Goal: Task Accomplishment & Management: Complete application form

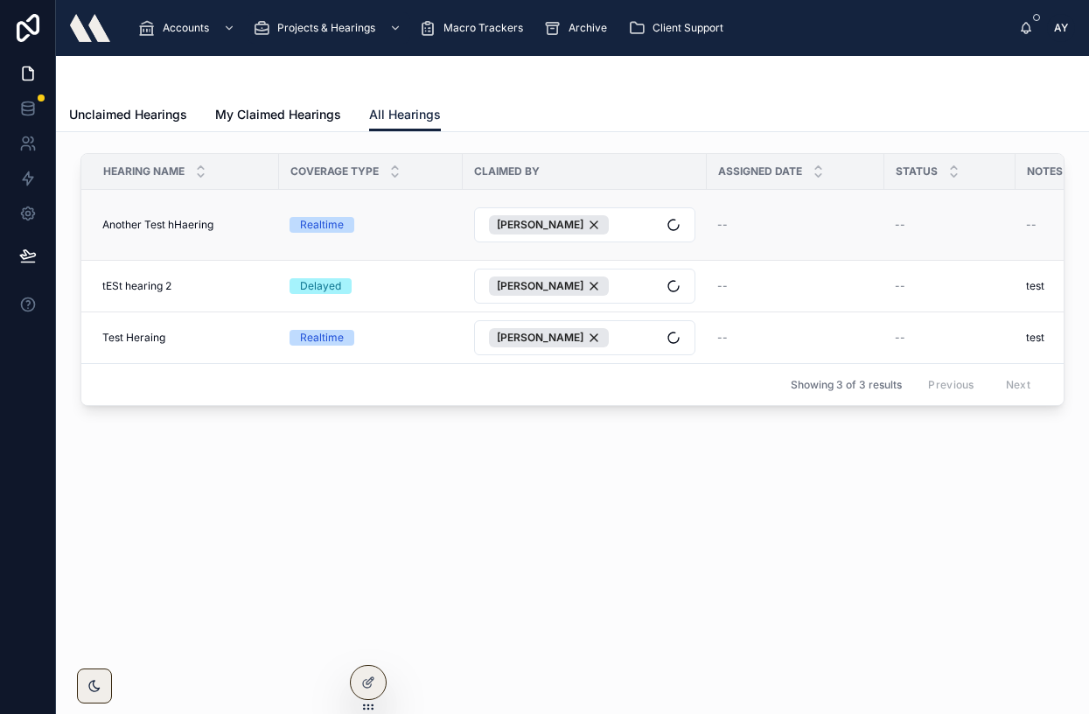
click at [169, 227] on span "Another Test hHaering" at bounding box center [157, 225] width 111 height 14
drag, startPoint x: 132, startPoint y: 232, endPoint x: 121, endPoint y: 226, distance: 12.9
click at [132, 231] on td "Another Test hHaering Another Test hHaering" at bounding box center [180, 225] width 198 height 71
click at [121, 226] on span "Another Test hHaering" at bounding box center [157, 225] width 111 height 14
click at [120, 227] on span "Another Test hHaering" at bounding box center [157, 225] width 111 height 14
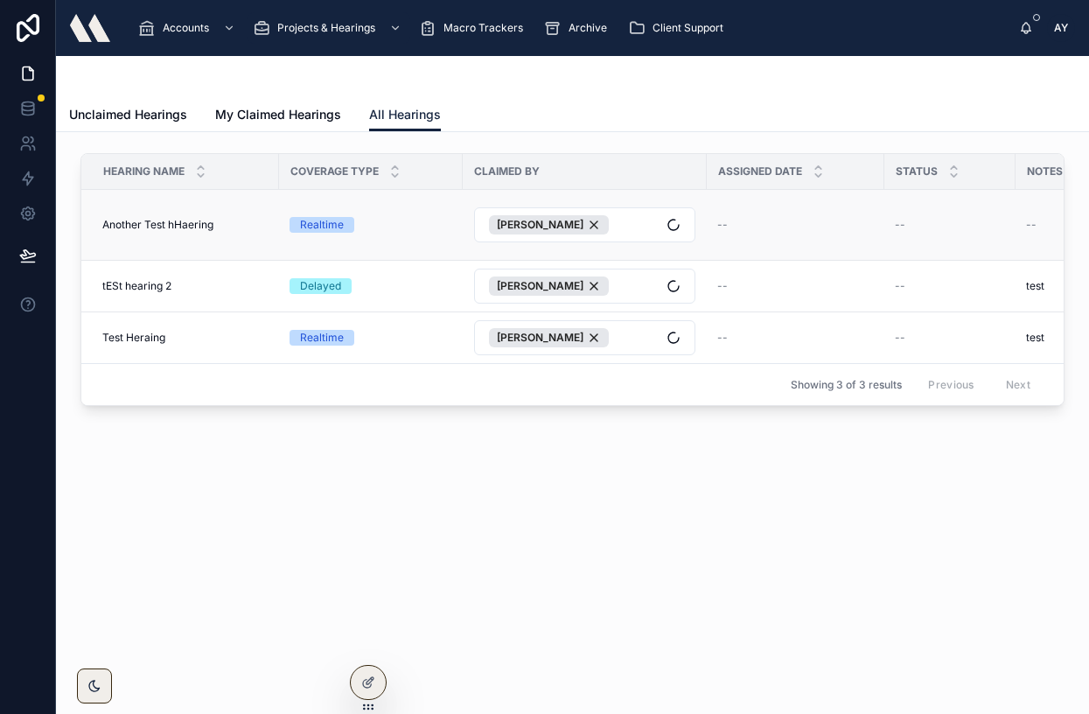
click at [204, 227] on span "Another Test hHaering" at bounding box center [157, 225] width 111 height 14
click at [184, 227] on span "Another Test hHaering" at bounding box center [157, 225] width 111 height 14
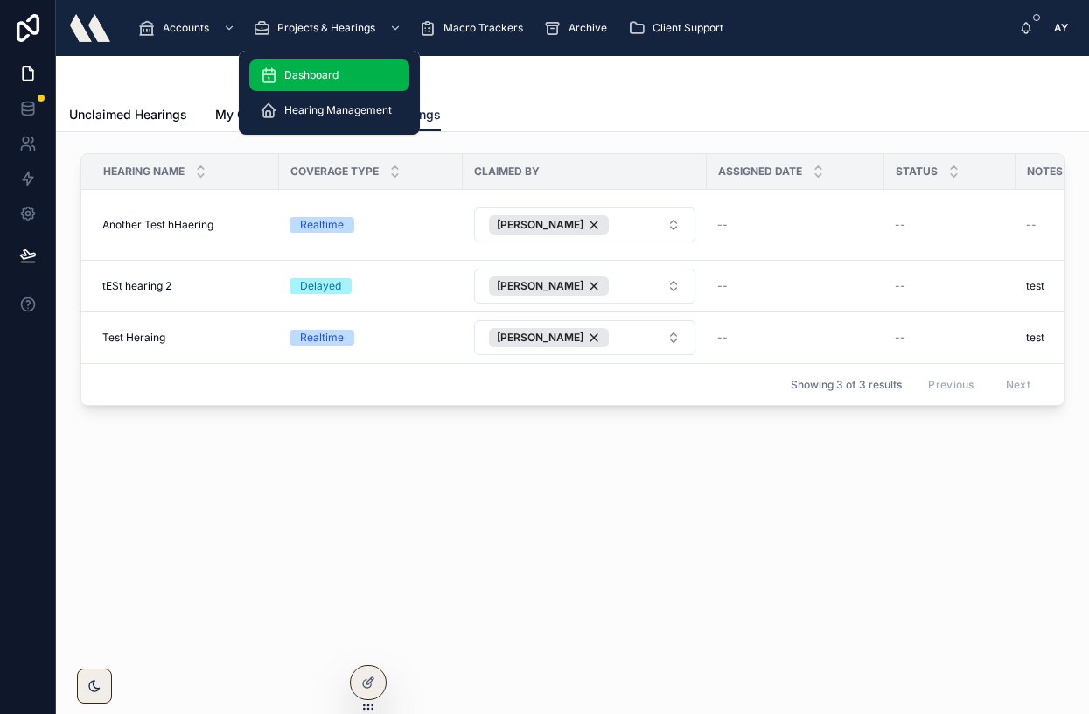
click at [322, 72] on span "Dashboard" at bounding box center [311, 75] width 54 height 14
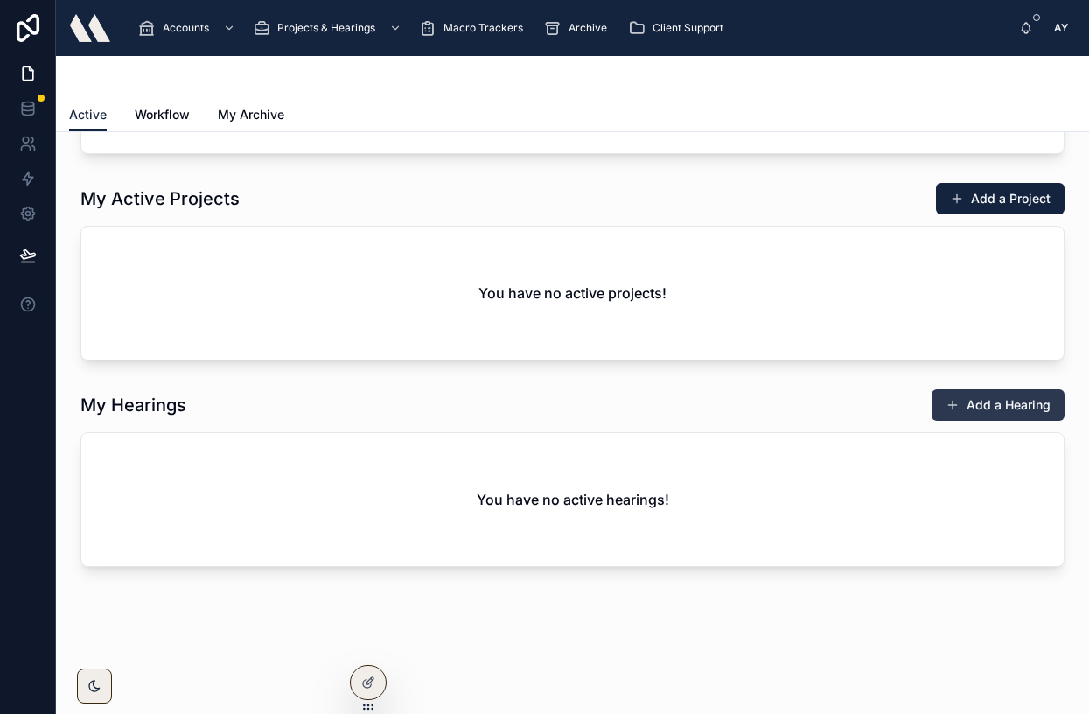
scroll to position [286, 0]
click at [986, 402] on button "Add a Hearing" at bounding box center [998, 404] width 133 height 31
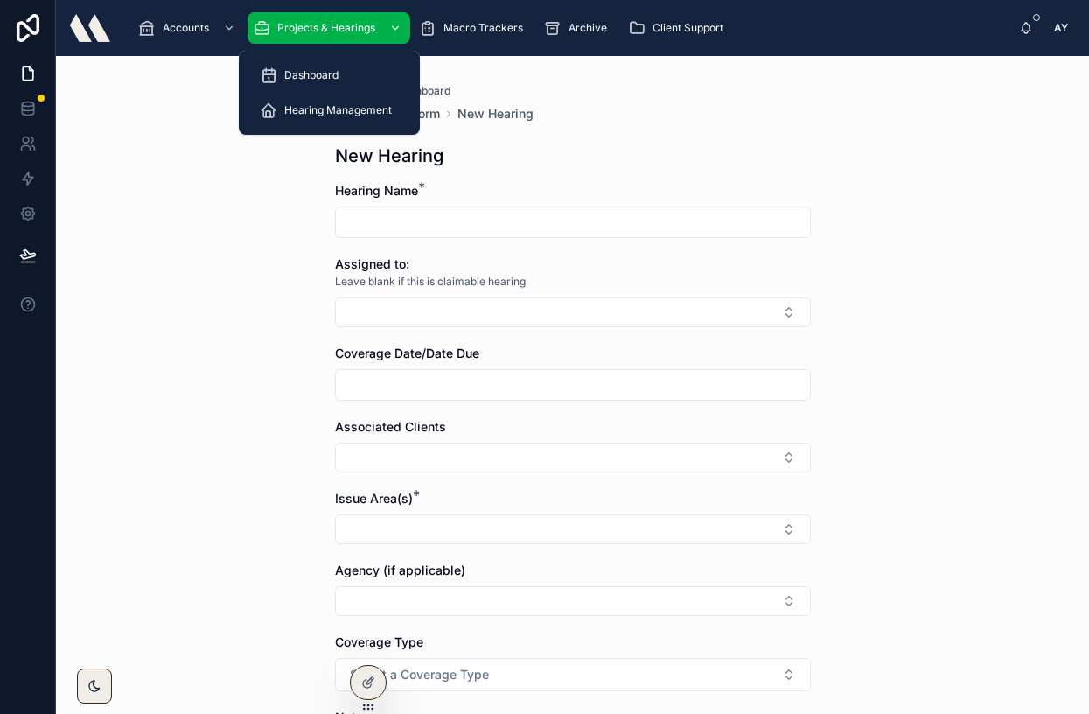
click at [391, 24] on icon "scrollable content" at bounding box center [395, 28] width 12 height 12
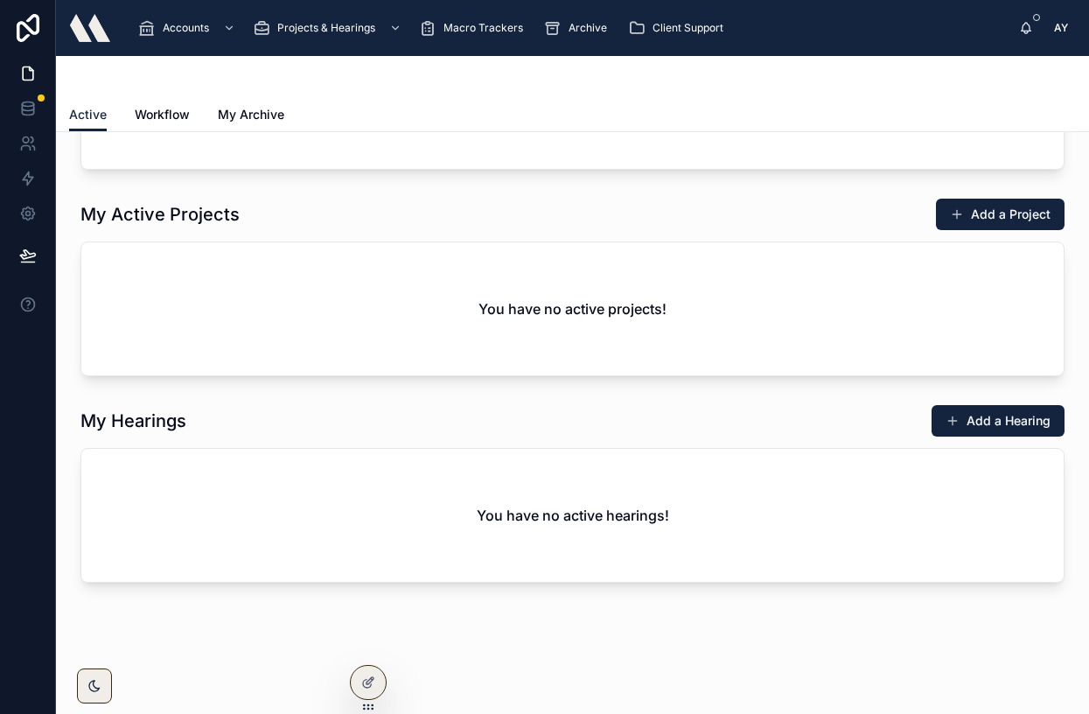
scroll to position [278, 0]
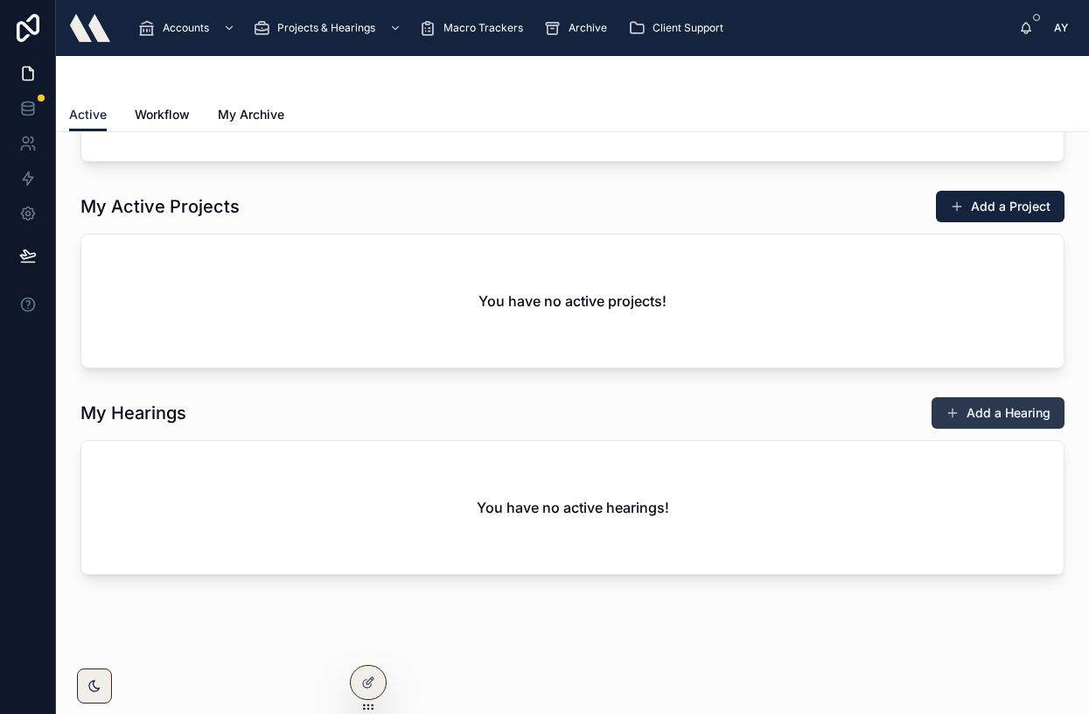
click at [980, 412] on button "Add a Hearing" at bounding box center [998, 412] width 133 height 31
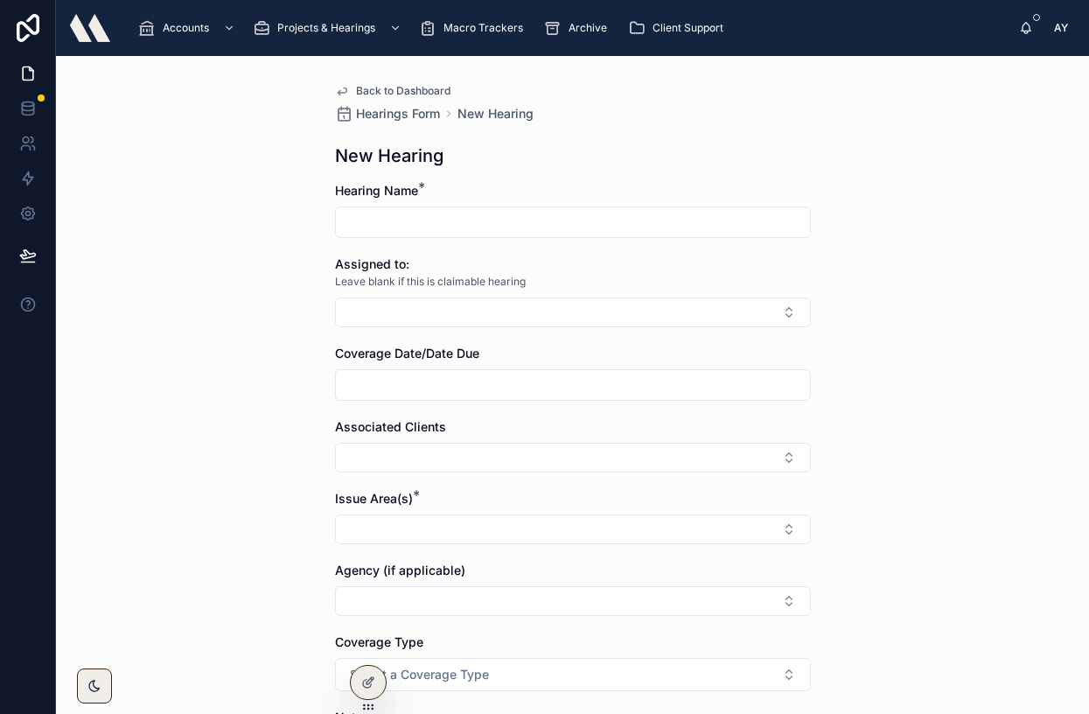
click at [362, 88] on span "Back to Dashboard" at bounding box center [403, 91] width 94 height 14
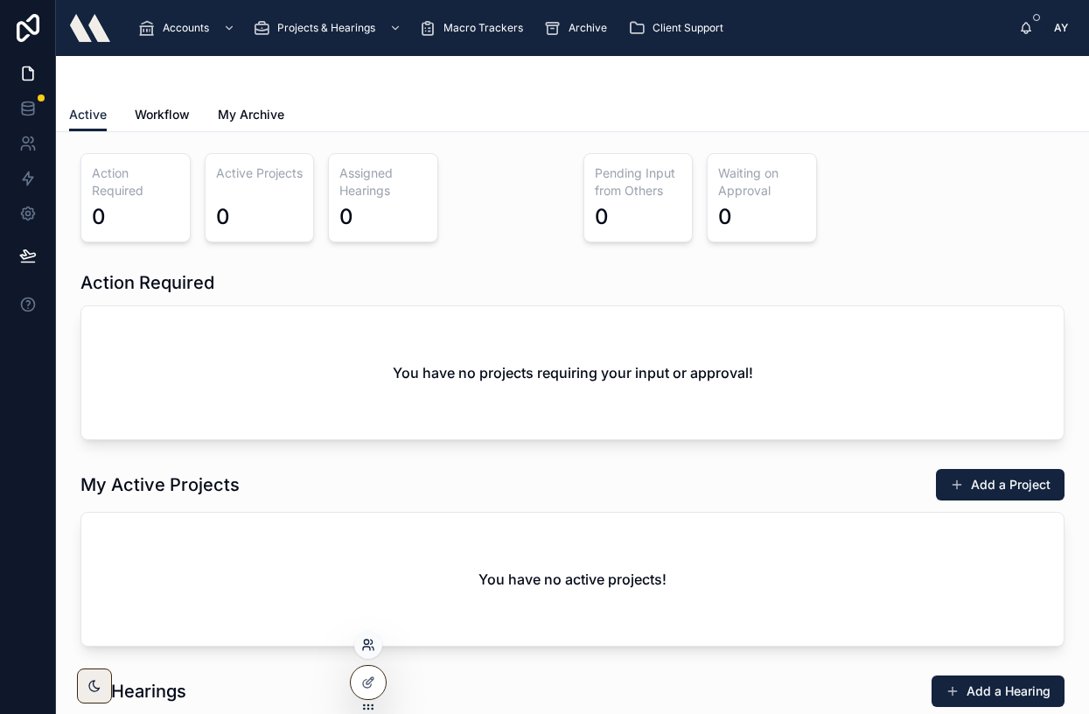
click at [369, 640] on icon at bounding box center [368, 645] width 14 height 14
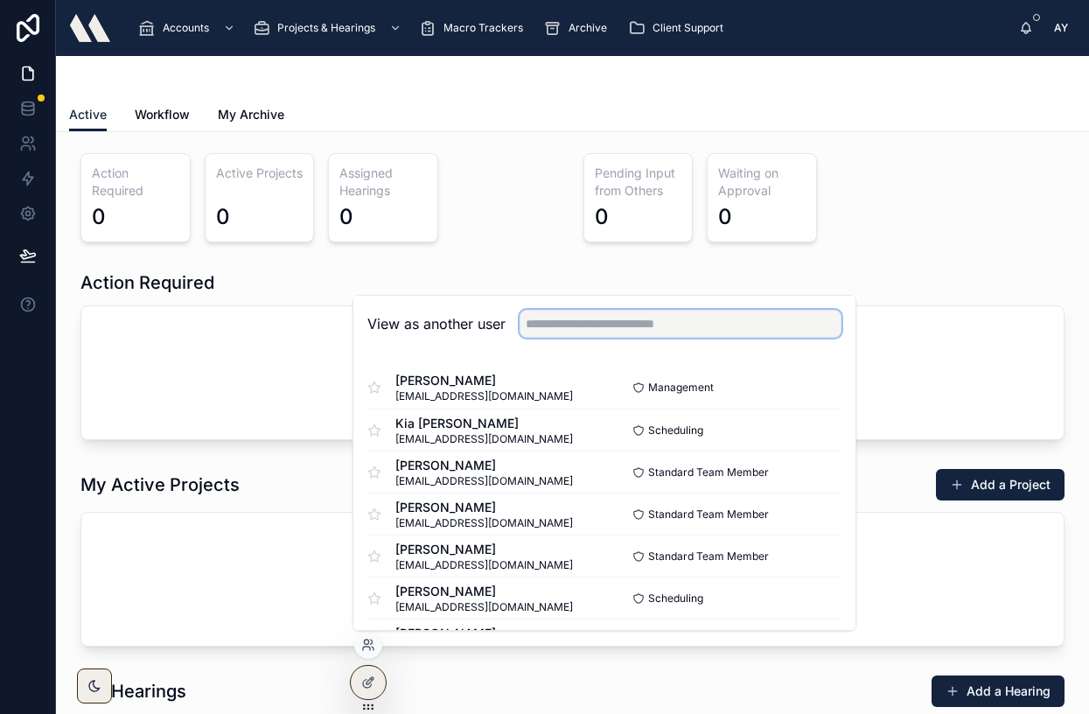
click at [588, 326] on input "text" at bounding box center [681, 324] width 322 height 28
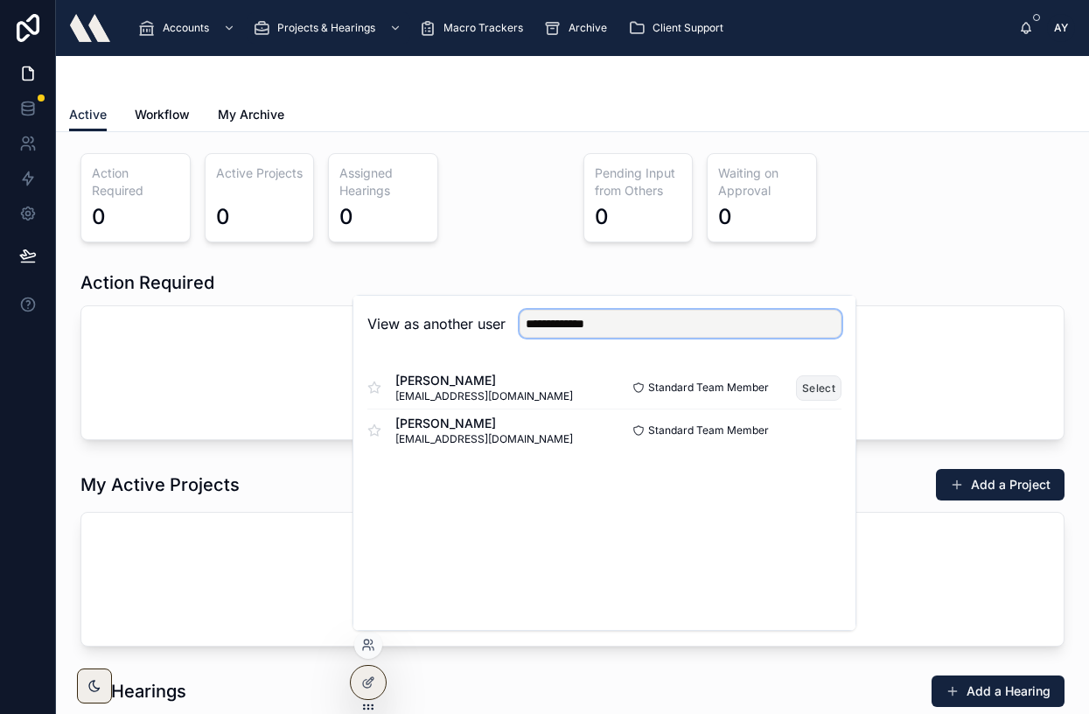
type input "**********"
click at [813, 387] on button "Select" at bounding box center [818, 387] width 45 height 25
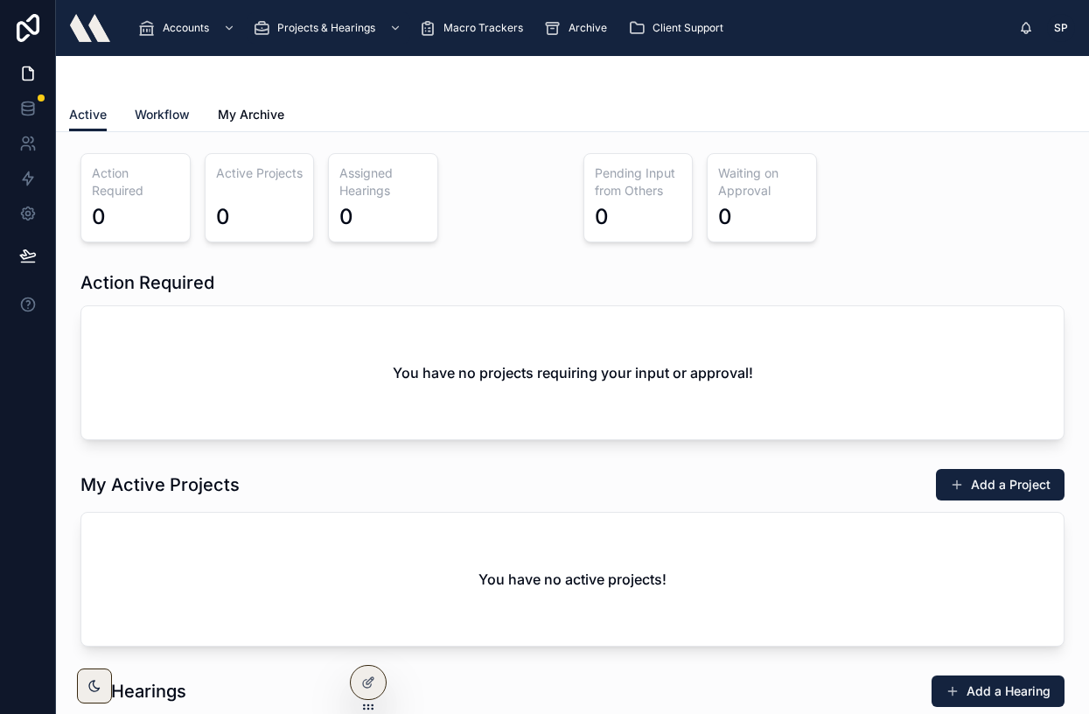
click at [183, 112] on span "Workflow" at bounding box center [162, 114] width 55 height 17
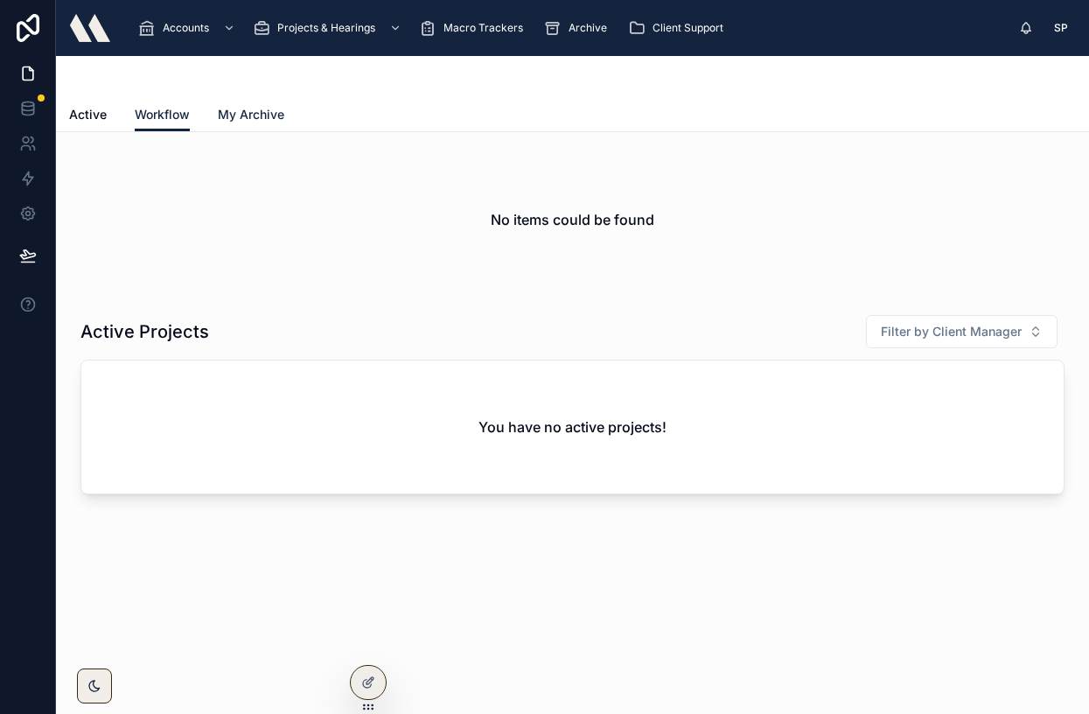
click at [248, 113] on span "My Archive" at bounding box center [251, 114] width 66 height 17
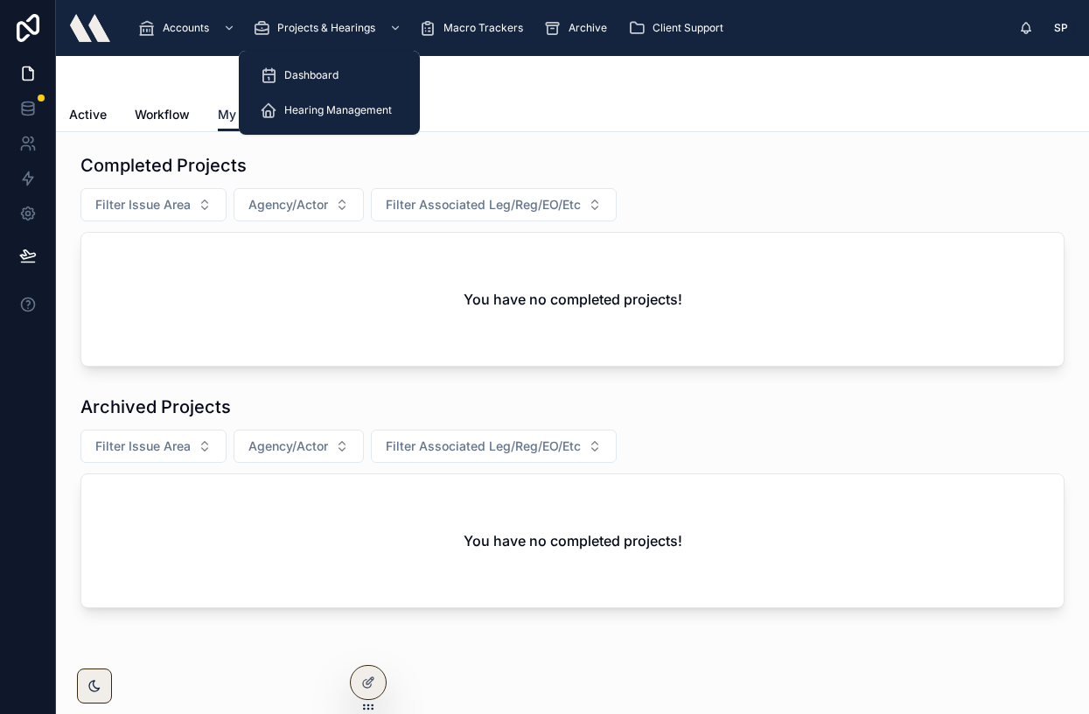
click at [303, 76] on span "Dashboard" at bounding box center [311, 75] width 54 height 14
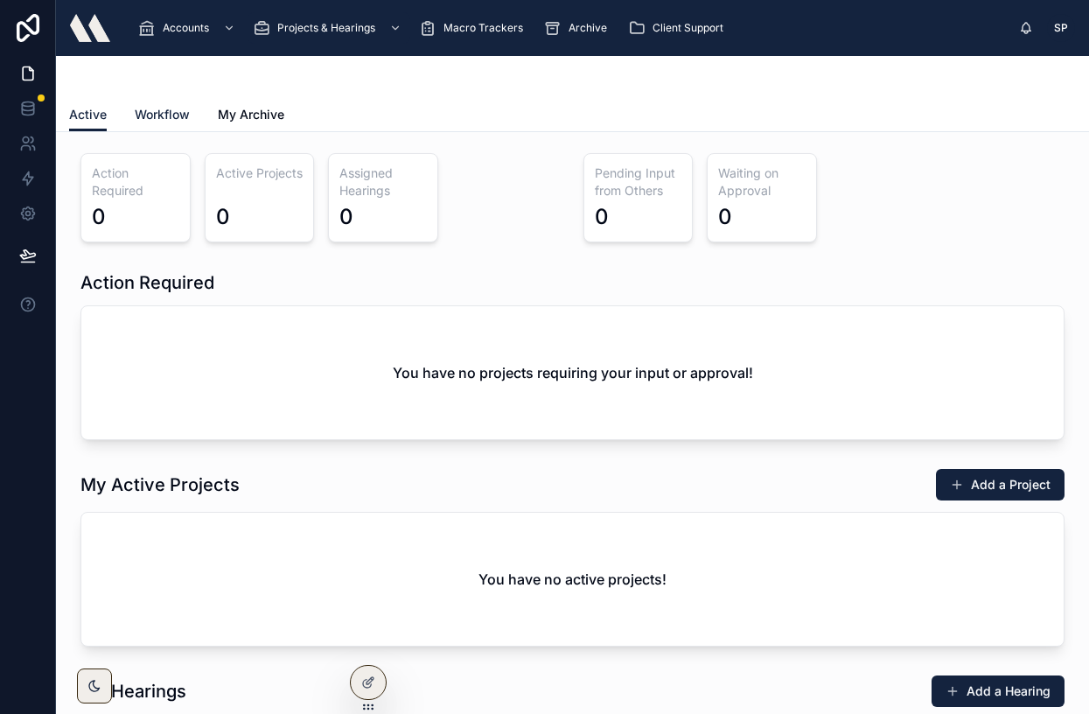
click at [162, 113] on span "Workflow" at bounding box center [162, 114] width 55 height 17
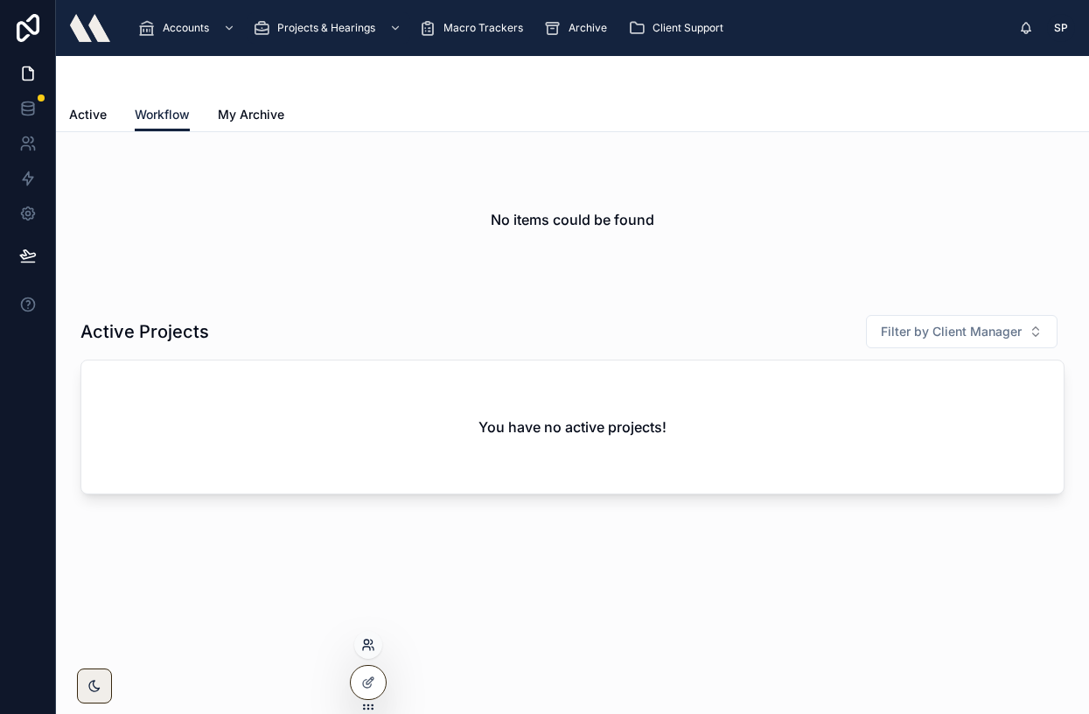
click at [367, 645] on icon at bounding box center [368, 645] width 14 height 14
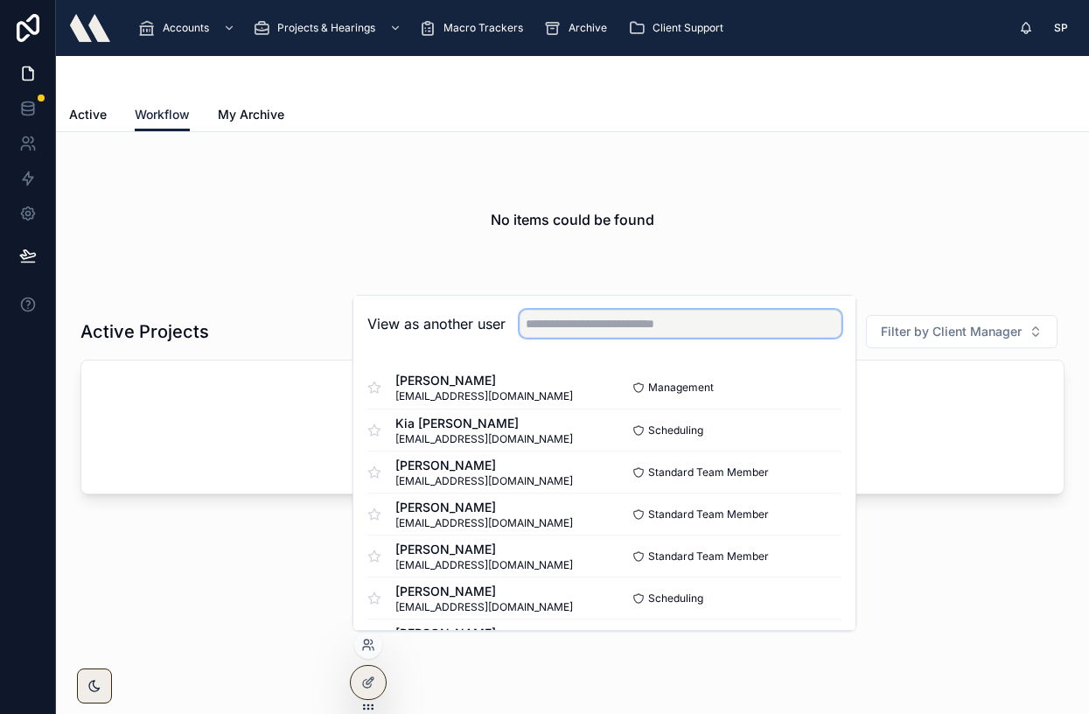
click at [551, 325] on input "text" at bounding box center [681, 324] width 322 height 28
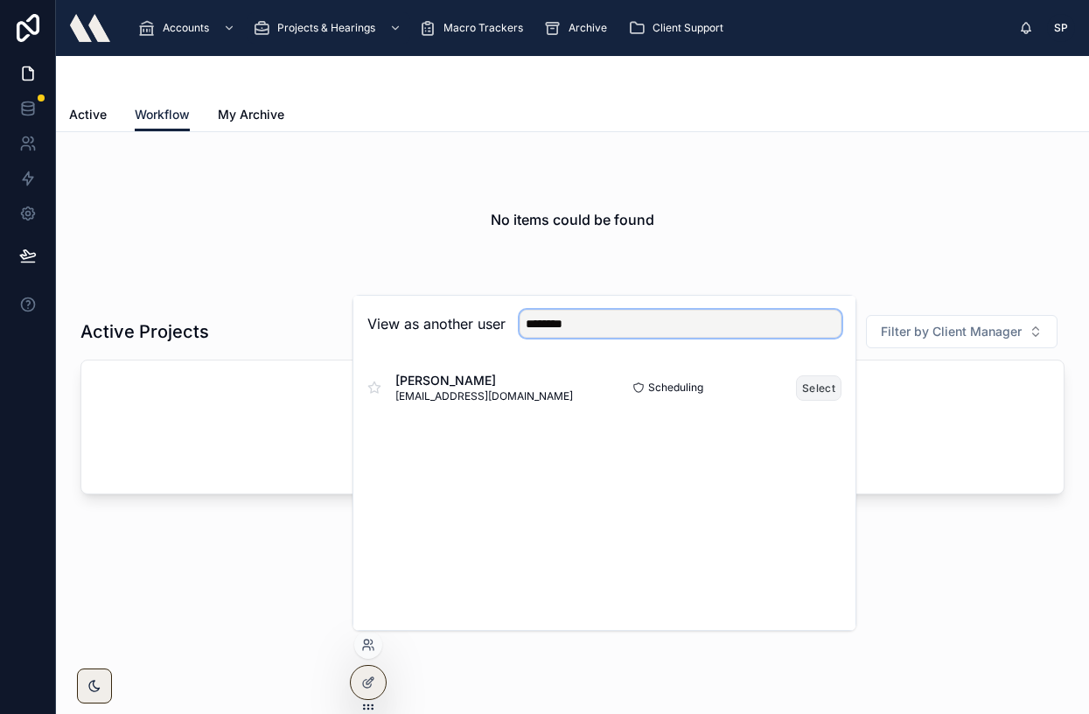
type input "*******"
click at [809, 386] on button "Select" at bounding box center [818, 387] width 45 height 25
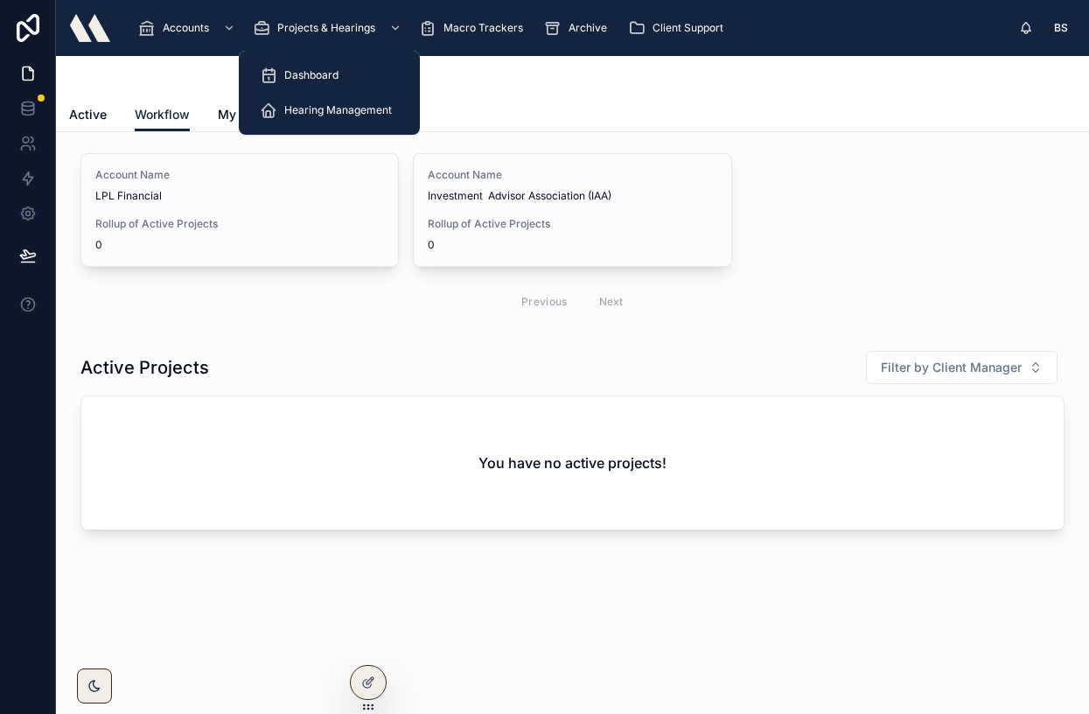
click at [307, 70] on span "Dashboard" at bounding box center [311, 75] width 54 height 14
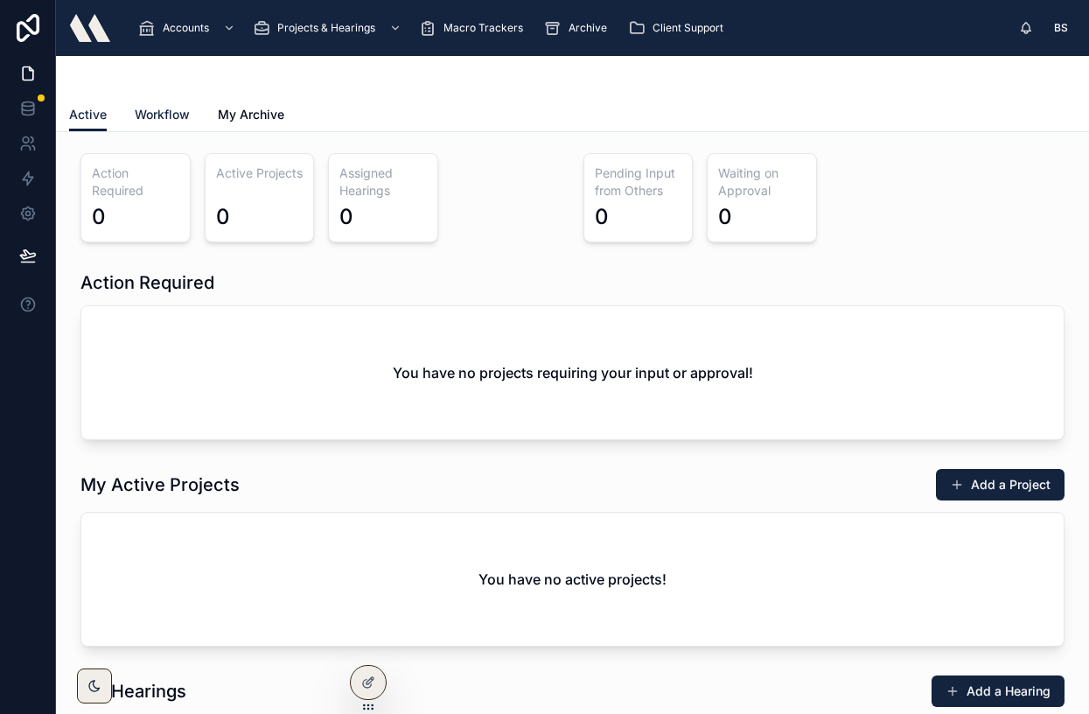
click at [157, 116] on span "Workflow" at bounding box center [162, 114] width 55 height 17
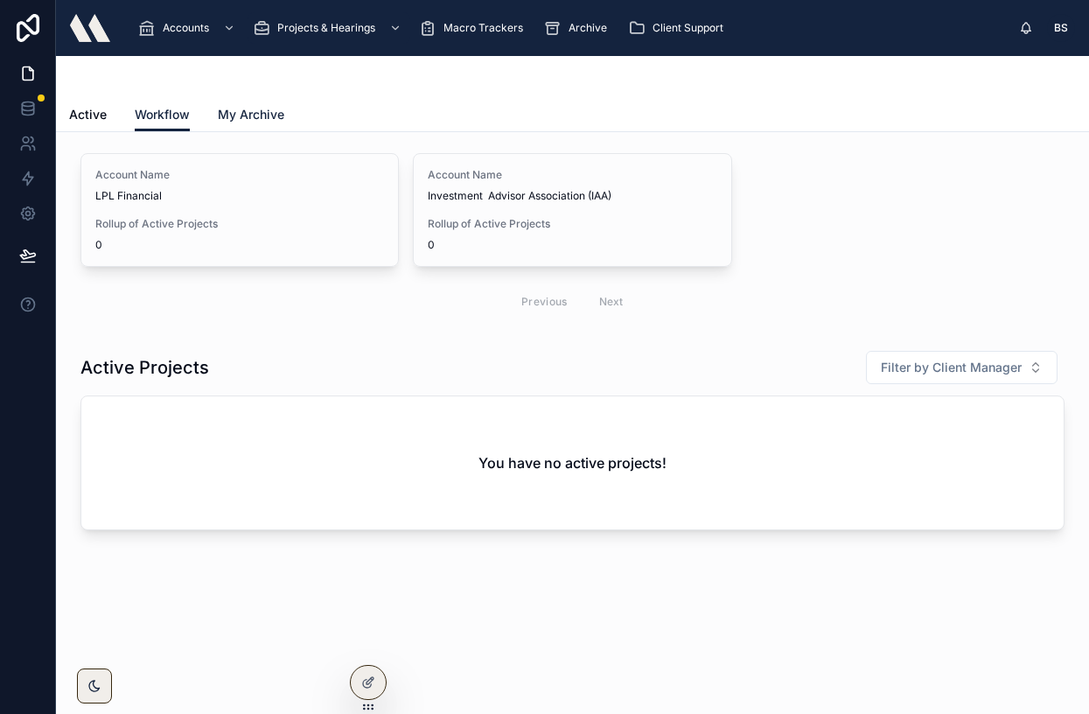
click at [241, 115] on span "My Archive" at bounding box center [251, 114] width 66 height 17
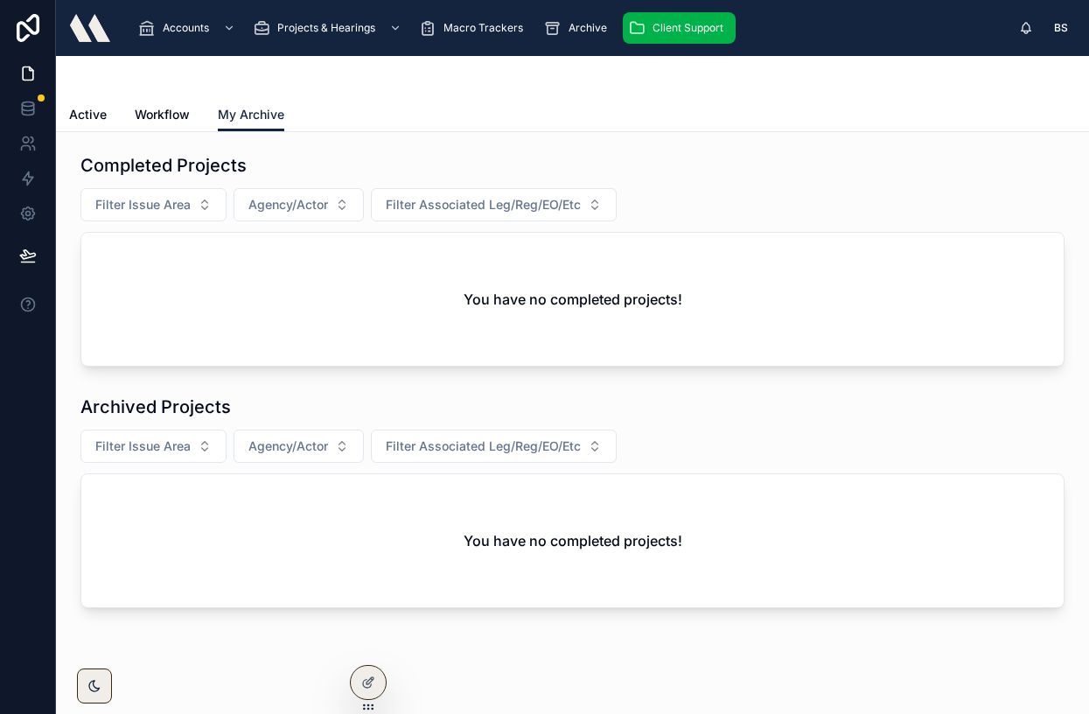
click at [681, 24] on span "Client Support" at bounding box center [688, 28] width 71 height 14
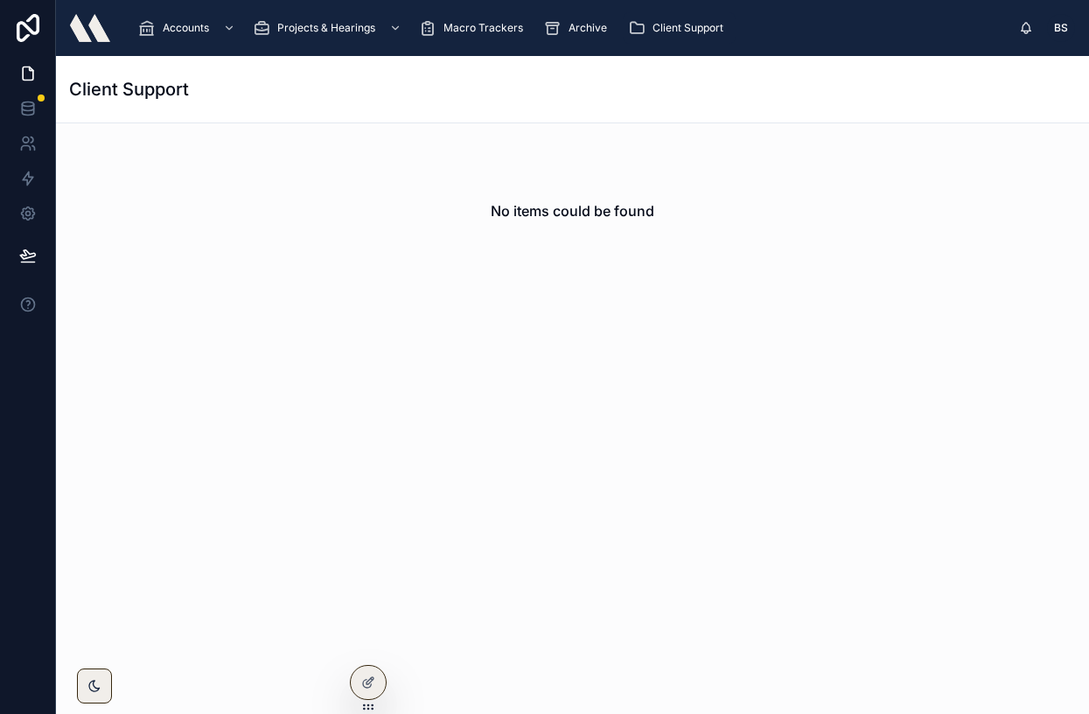
click at [665, 26] on span "Client Support" at bounding box center [688, 28] width 71 height 14
